Goal: Check status: Check status

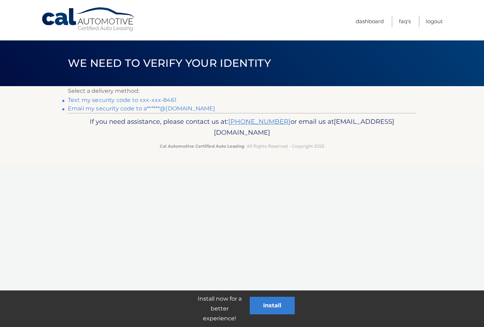
click at [174, 101] on link "Text my security code to xxx-xxx-8461" at bounding box center [122, 100] width 109 height 7
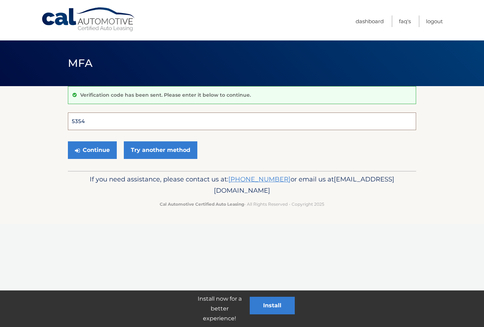
type input "535405"
click at [92, 150] on button "Continue" at bounding box center [92, 150] width 49 height 18
click at [90, 150] on button "Continue" at bounding box center [92, 150] width 49 height 18
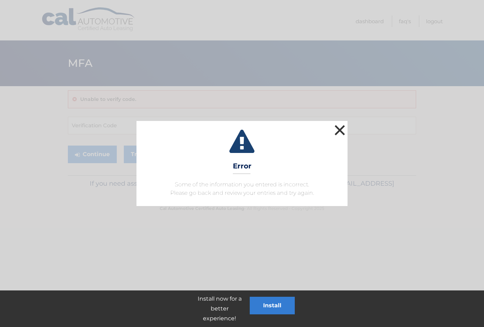
click at [336, 132] on button "×" at bounding box center [340, 130] width 14 height 14
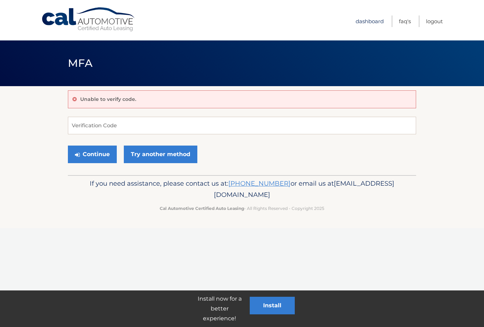
click at [382, 18] on link "Dashboard" at bounding box center [369, 21] width 28 height 12
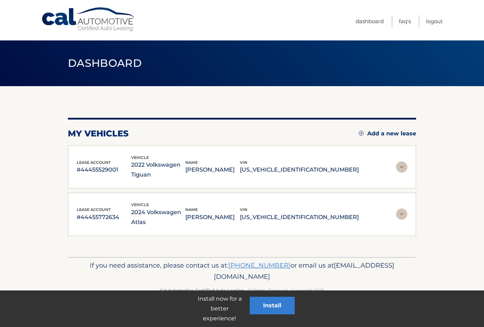
click at [399, 159] on div "lease account #44455529001 vehicle 2022 Volkswagen Tiguan name ANDREW THEMIS vi…" at bounding box center [242, 167] width 330 height 26
